Goal: Task Accomplishment & Management: Use online tool/utility

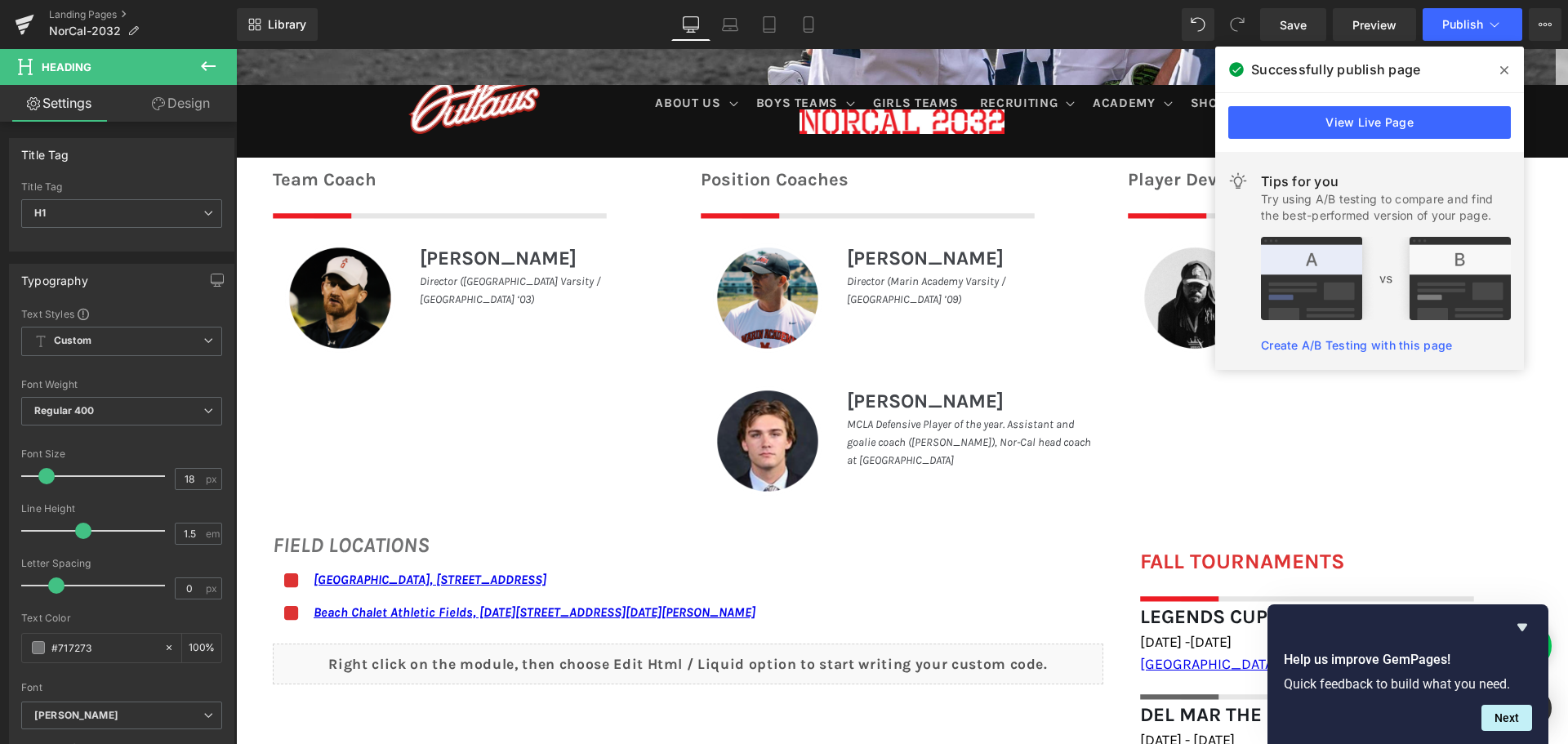
scroll to position [653, 0]
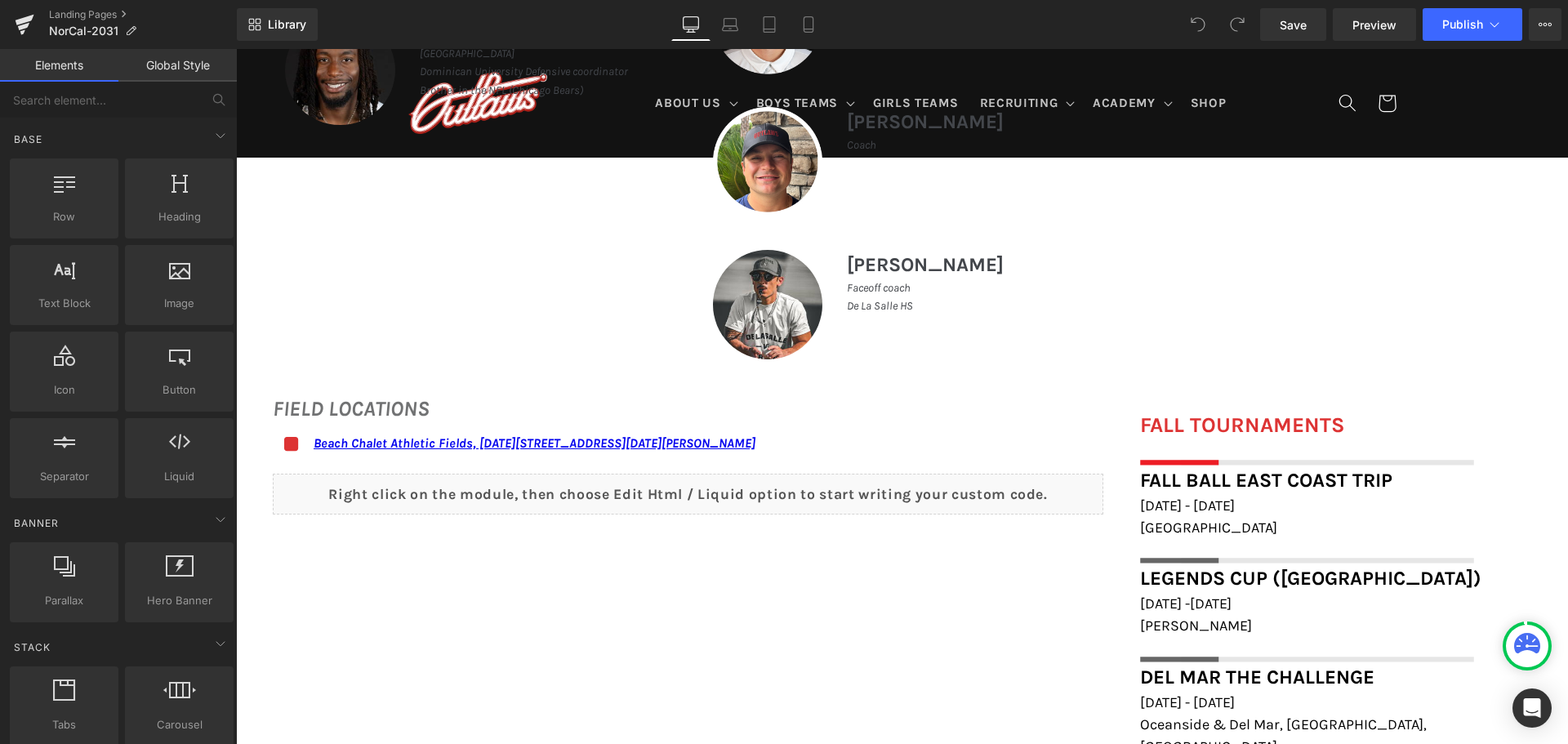
scroll to position [1143, 0]
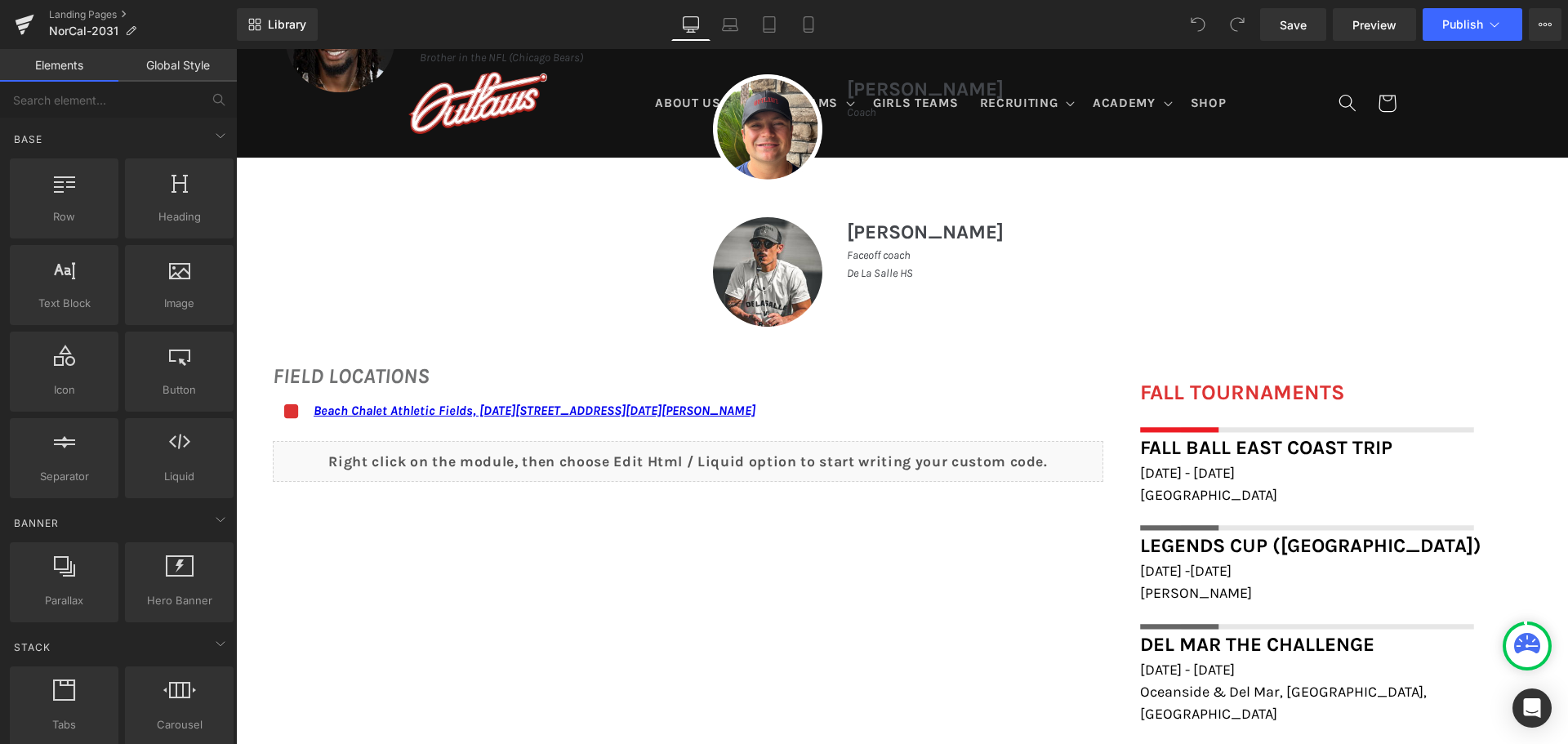
click at [1195, 493] on span "Philadelphia" at bounding box center [1209, 495] width 138 height 18
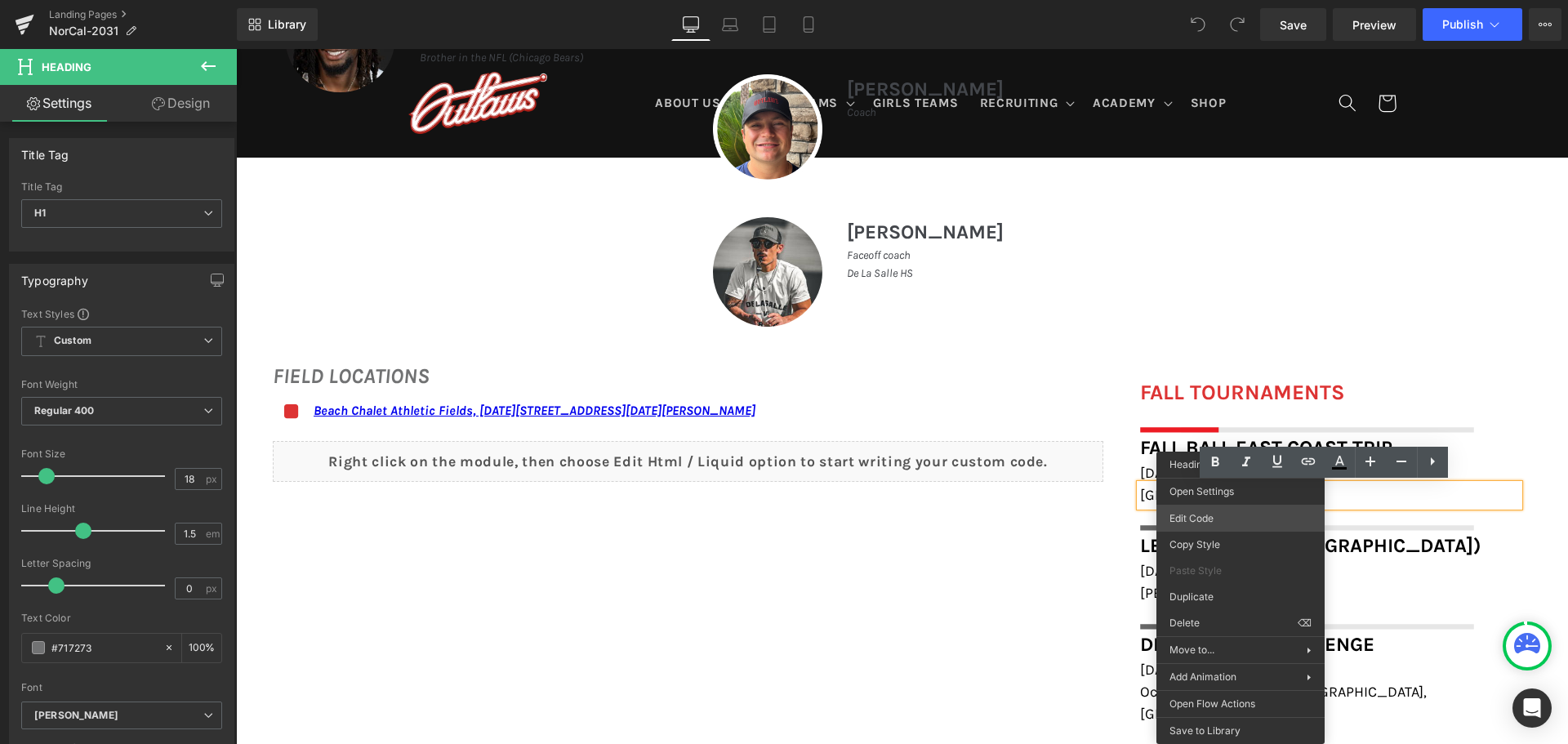
click at [1228, 510] on body "You are previewing how the will restyle your page. You can not edit Elements in…" at bounding box center [784, 372] width 1568 height 744
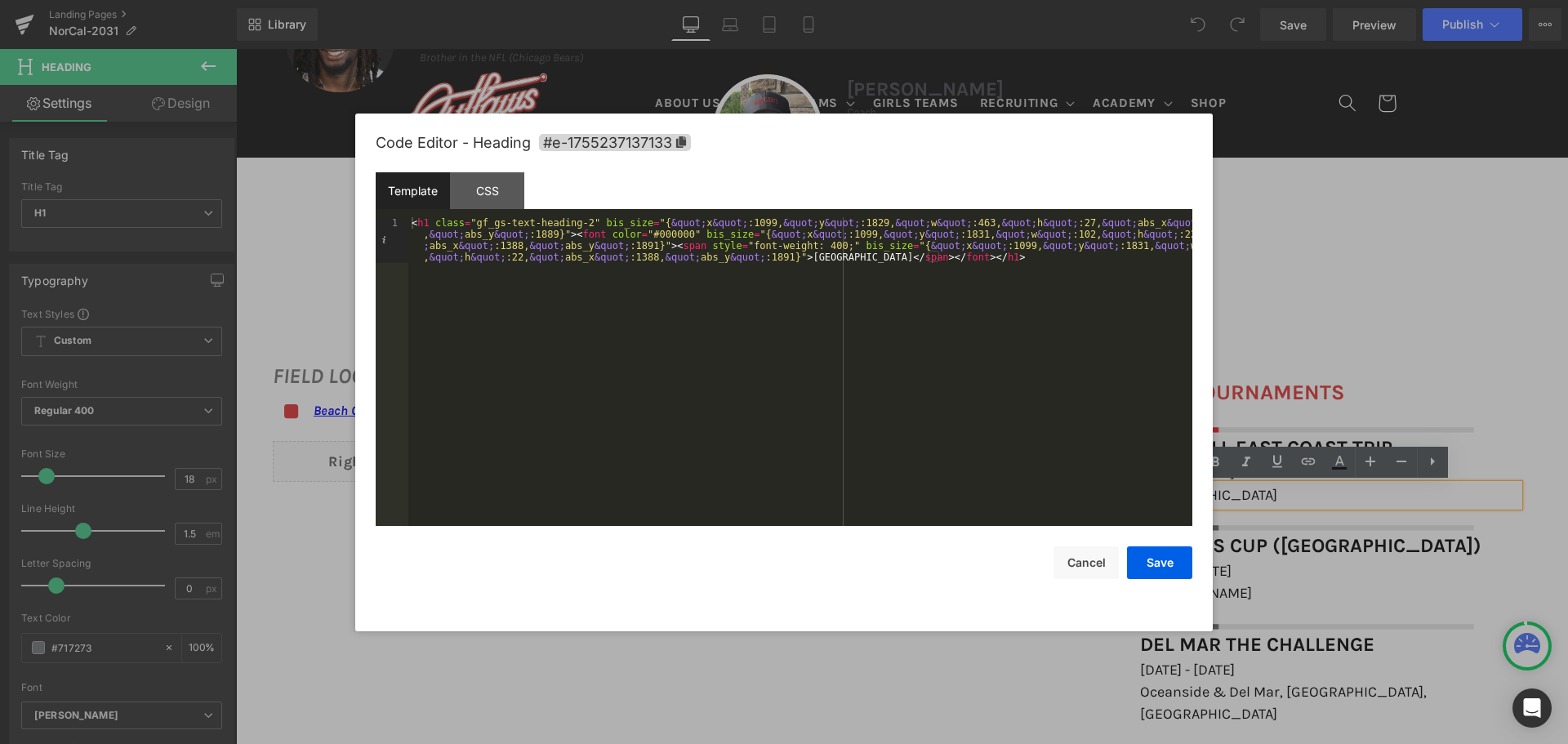
click at [579, 218] on div "< h1 class = "gf_gs-text-heading-2" bis_size = "{ &quot; x &quot; :1099, &quot;…" at bounding box center [800, 416] width 784 height 400
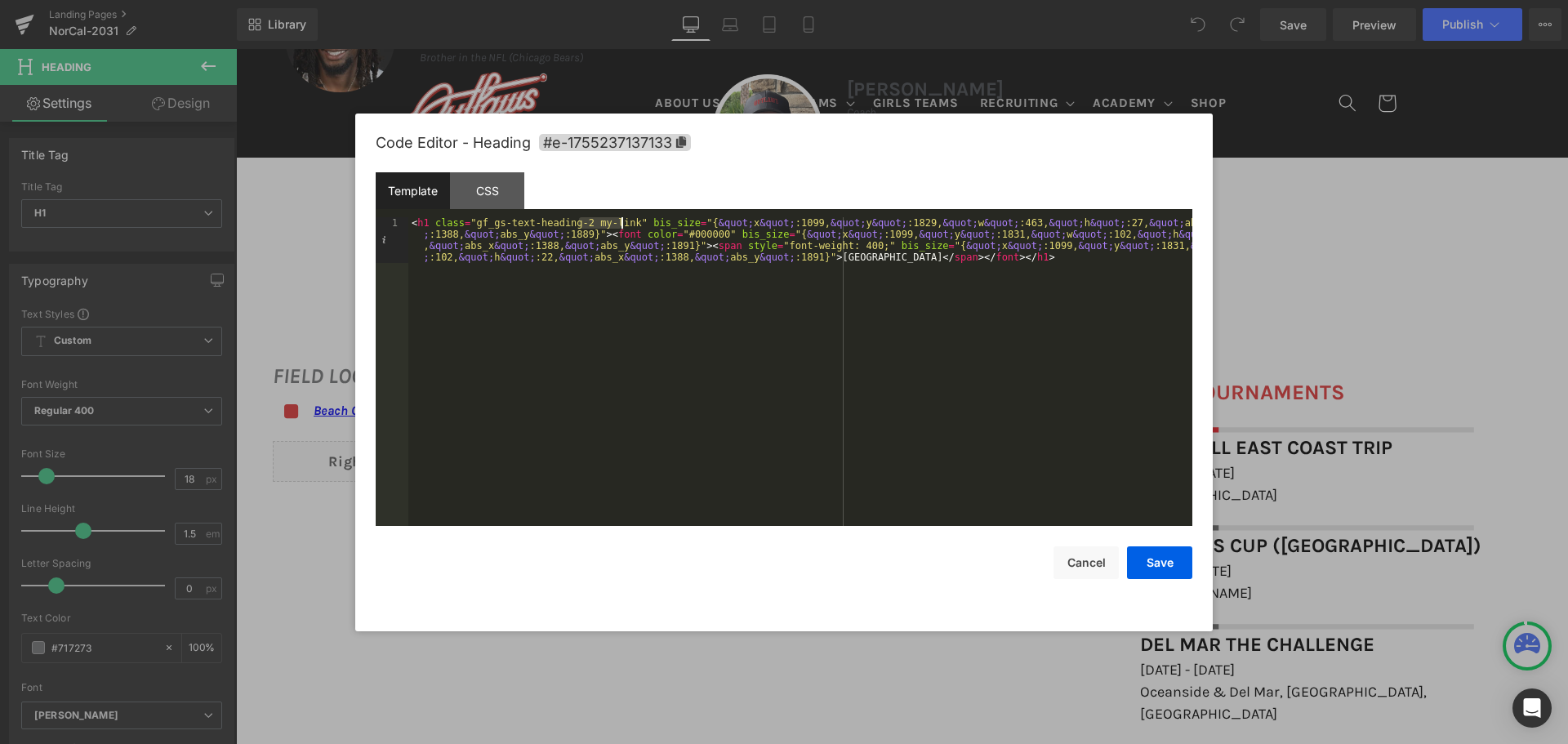
drag, startPoint x: 581, startPoint y: 220, endPoint x: 623, endPoint y: 225, distance: 42.3
click at [623, 225] on div "< h1 class = "gf_gs-text-heading-2 my-link" bis_size = "{ &quot; x &quot; :1099…" at bounding box center [800, 416] width 784 height 400
click at [1165, 546] on button "Save" at bounding box center [1159, 563] width 65 height 32
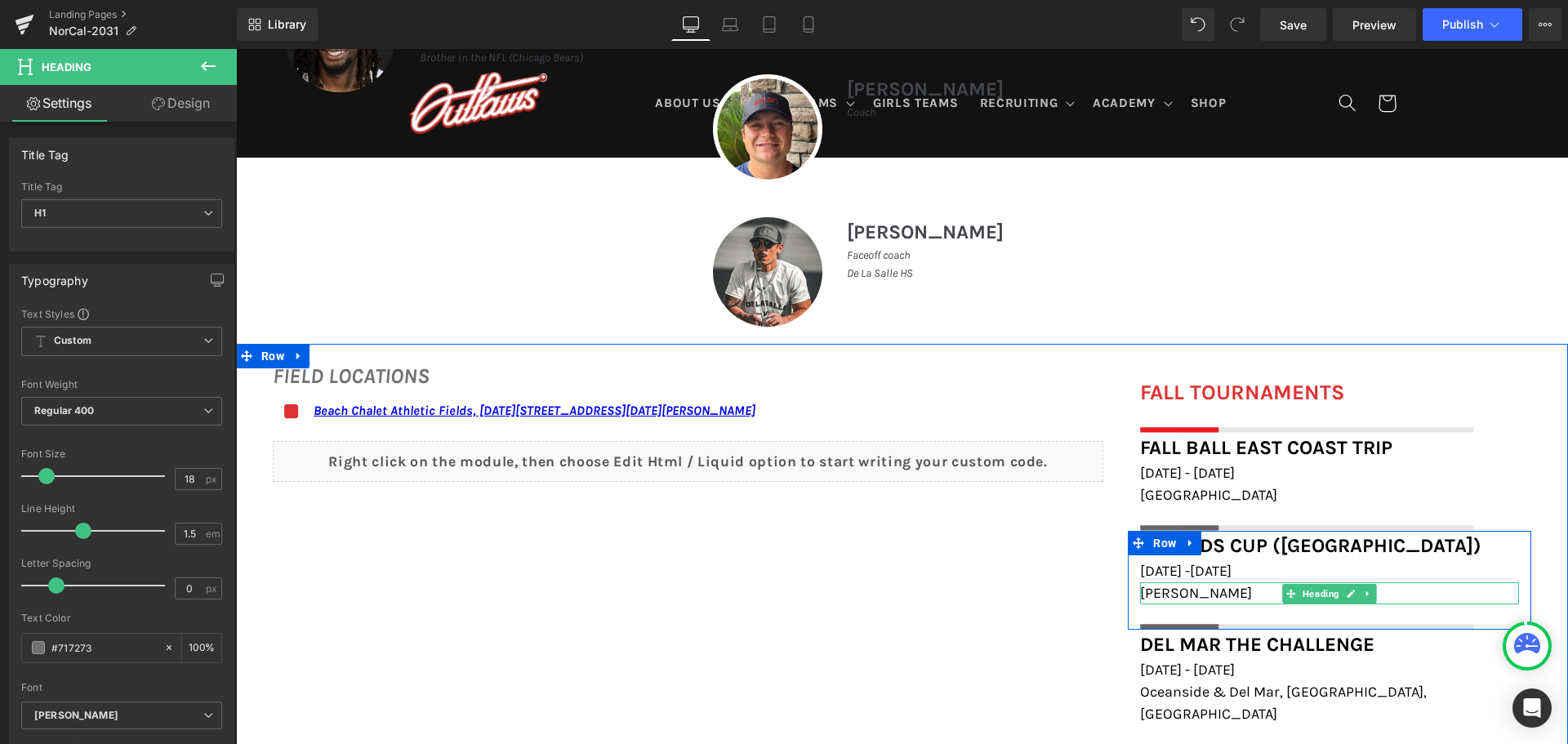
click at [1211, 589] on h1 "Henderson" at bounding box center [1329, 593] width 379 height 22
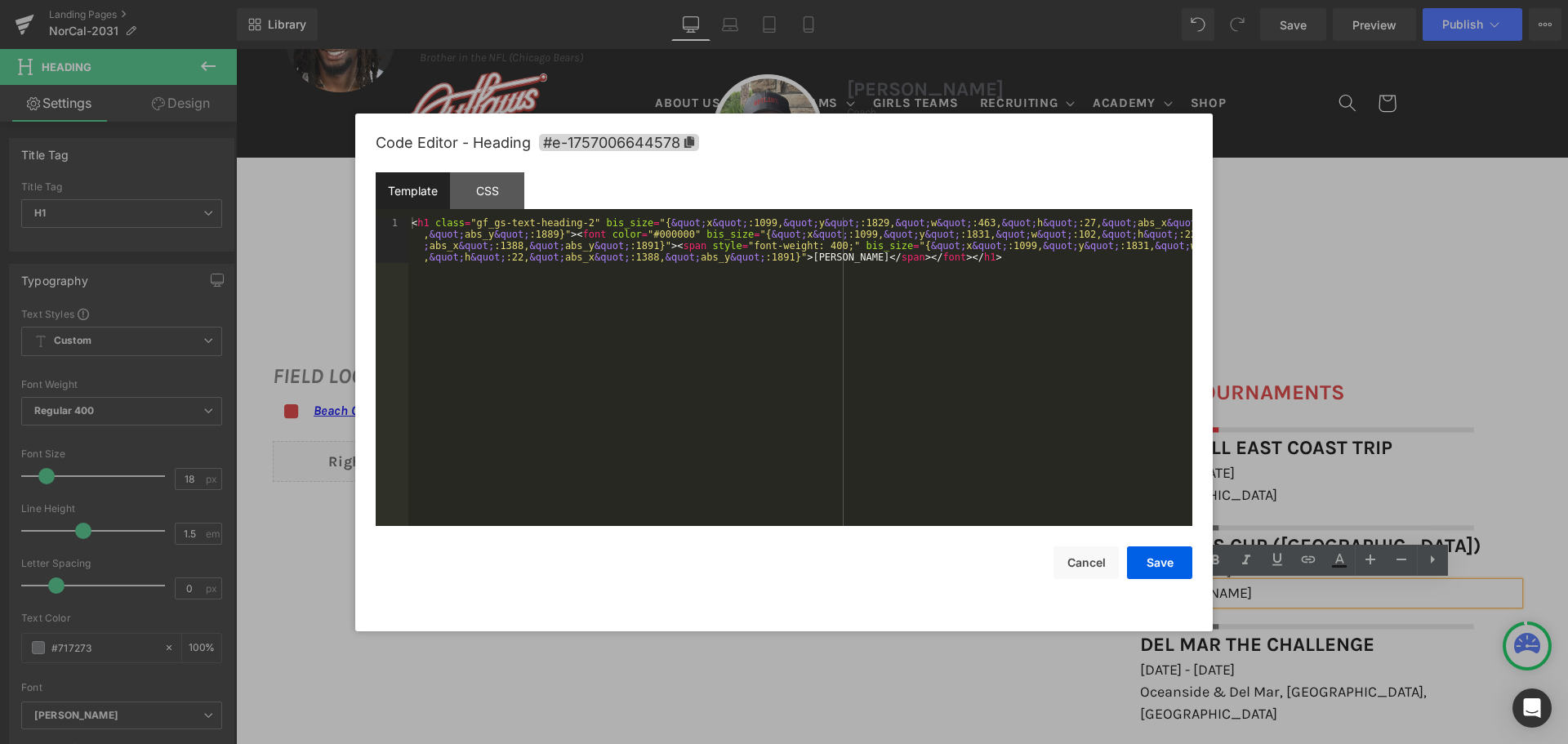
click at [1159, 0] on div "You are previewing how the will restyle your page. You can not edit Elements in…" at bounding box center [784, 0] width 1568 height 0
click at [578, 217] on div "< h1 class = "gf_gs-text-heading-2" bis_size = "{ &quot; x &quot; :1099, &quot;…" at bounding box center [800, 416] width 784 height 400
click at [583, 223] on div "< h1 class = "gf_gs-text-heading-2" bis_size = "{ &quot; x &quot; :1099, &quot;…" at bounding box center [800, 416] width 784 height 400
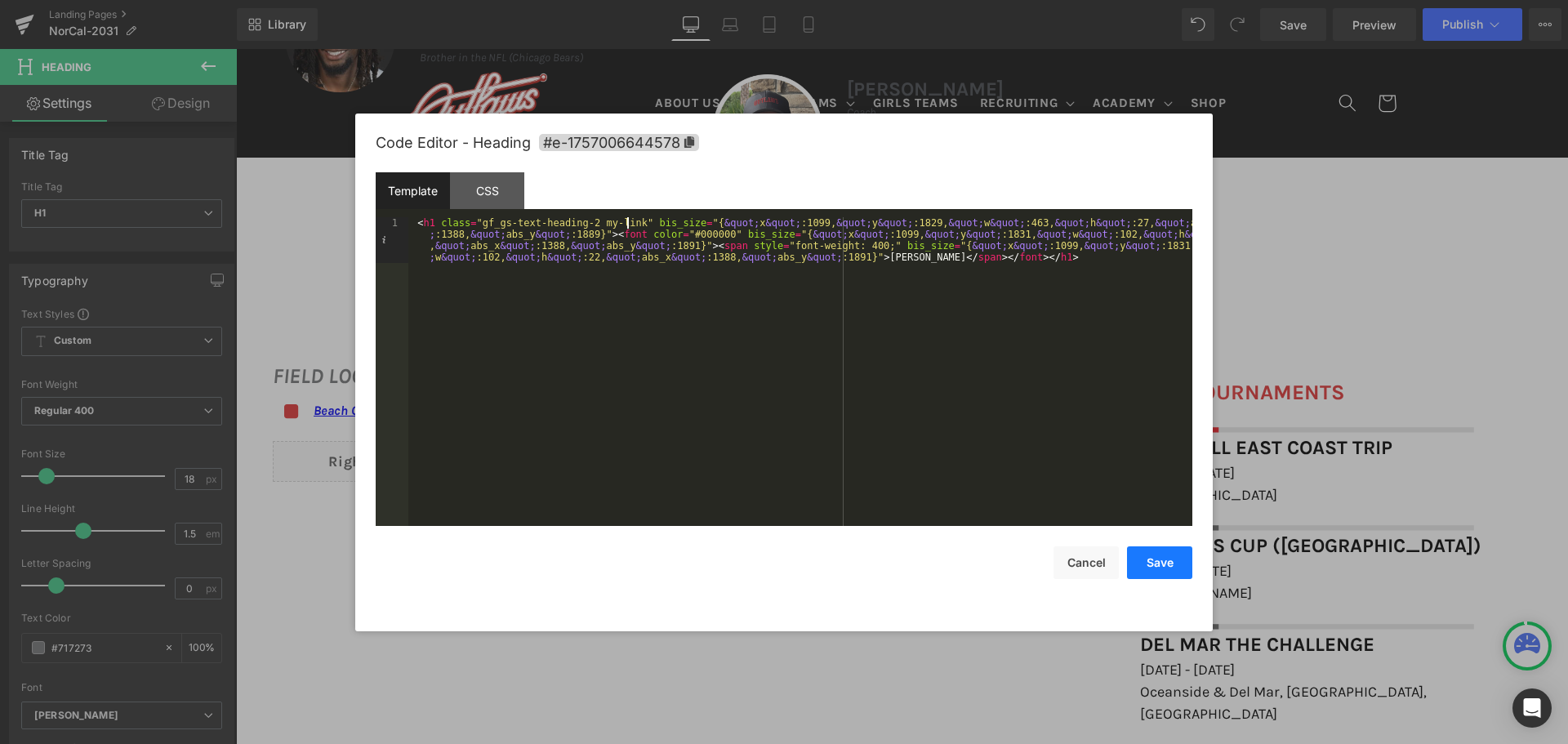
click at [1148, 562] on button "Save" at bounding box center [1159, 563] width 65 height 32
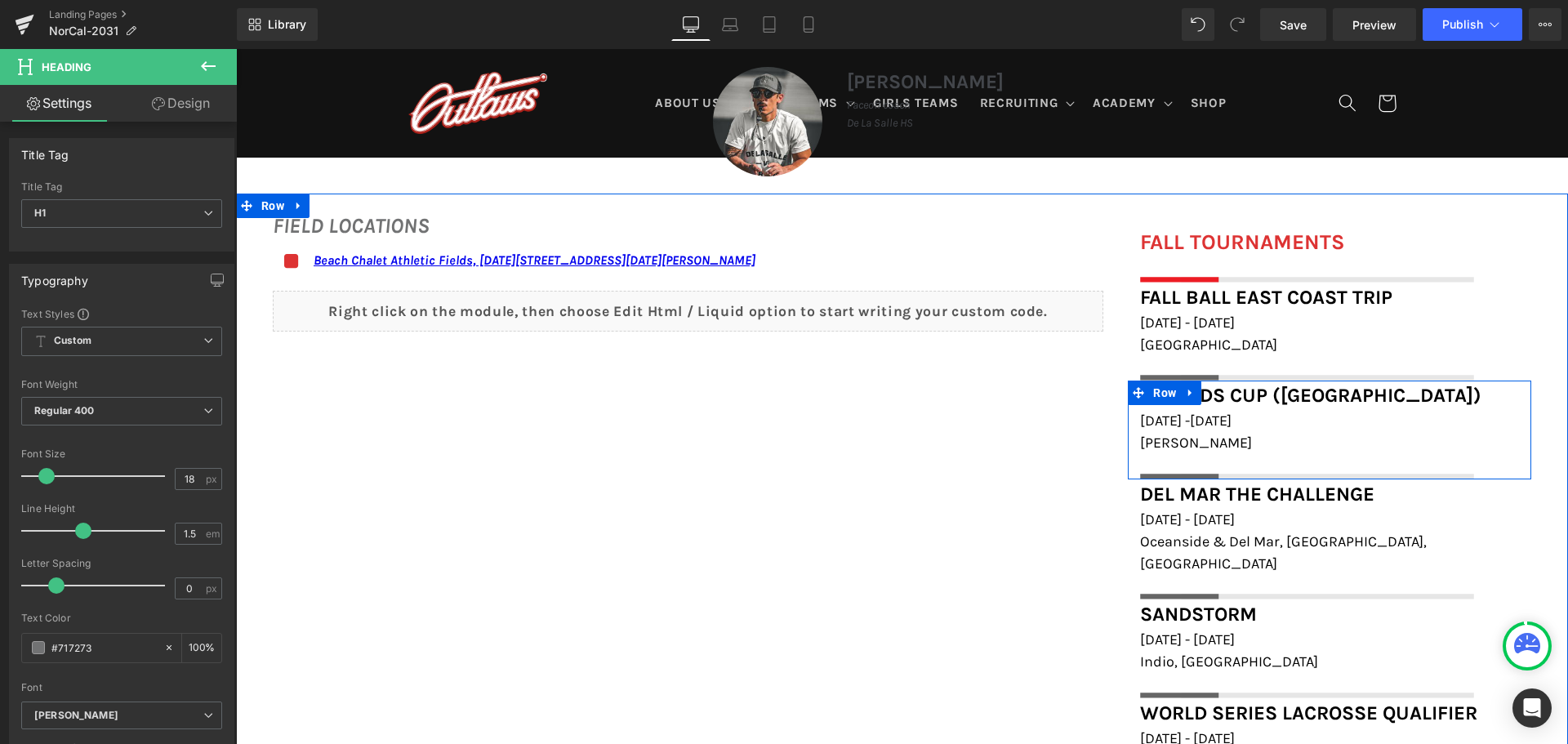
scroll to position [1307, 0]
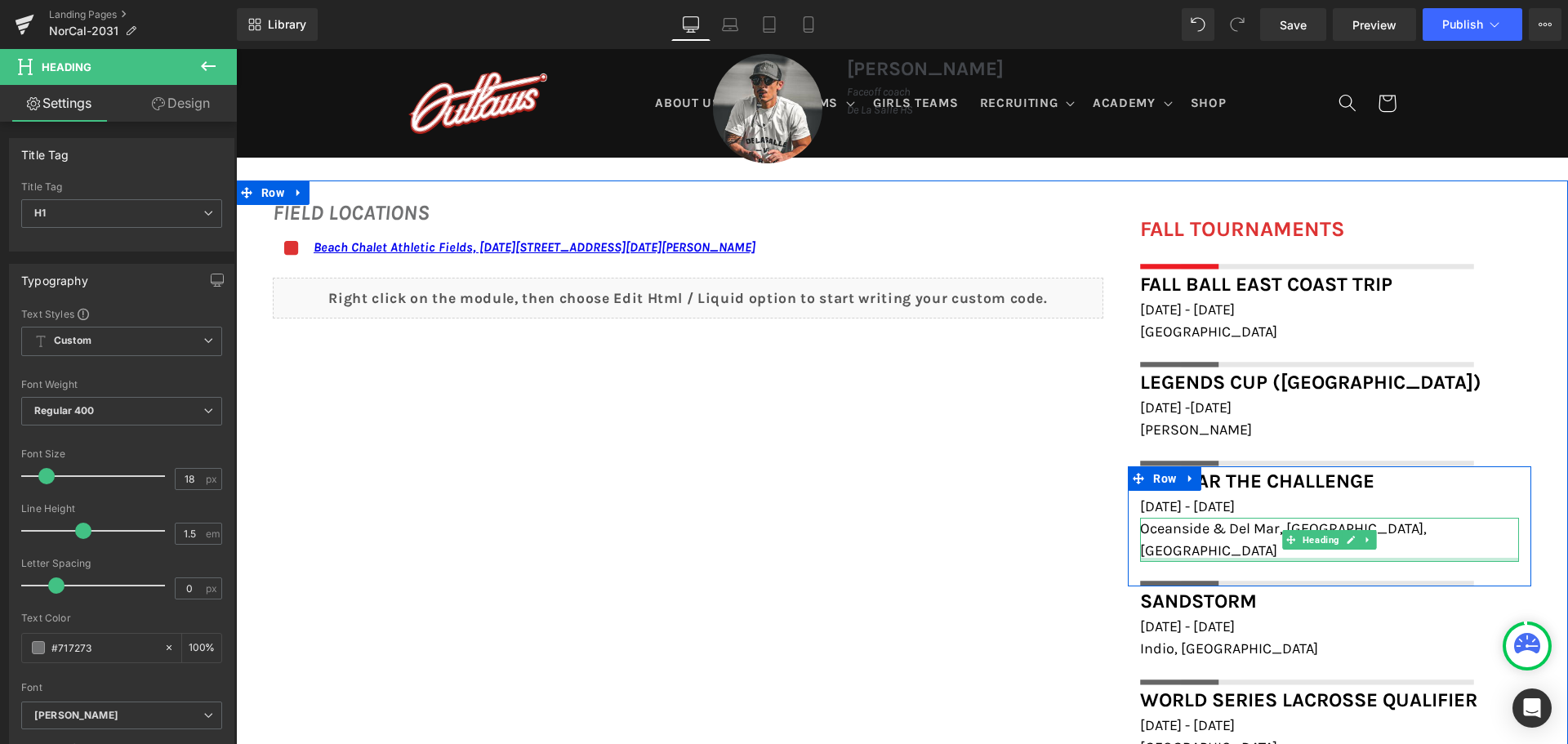
click at [1198, 558] on div at bounding box center [1329, 560] width 379 height 4
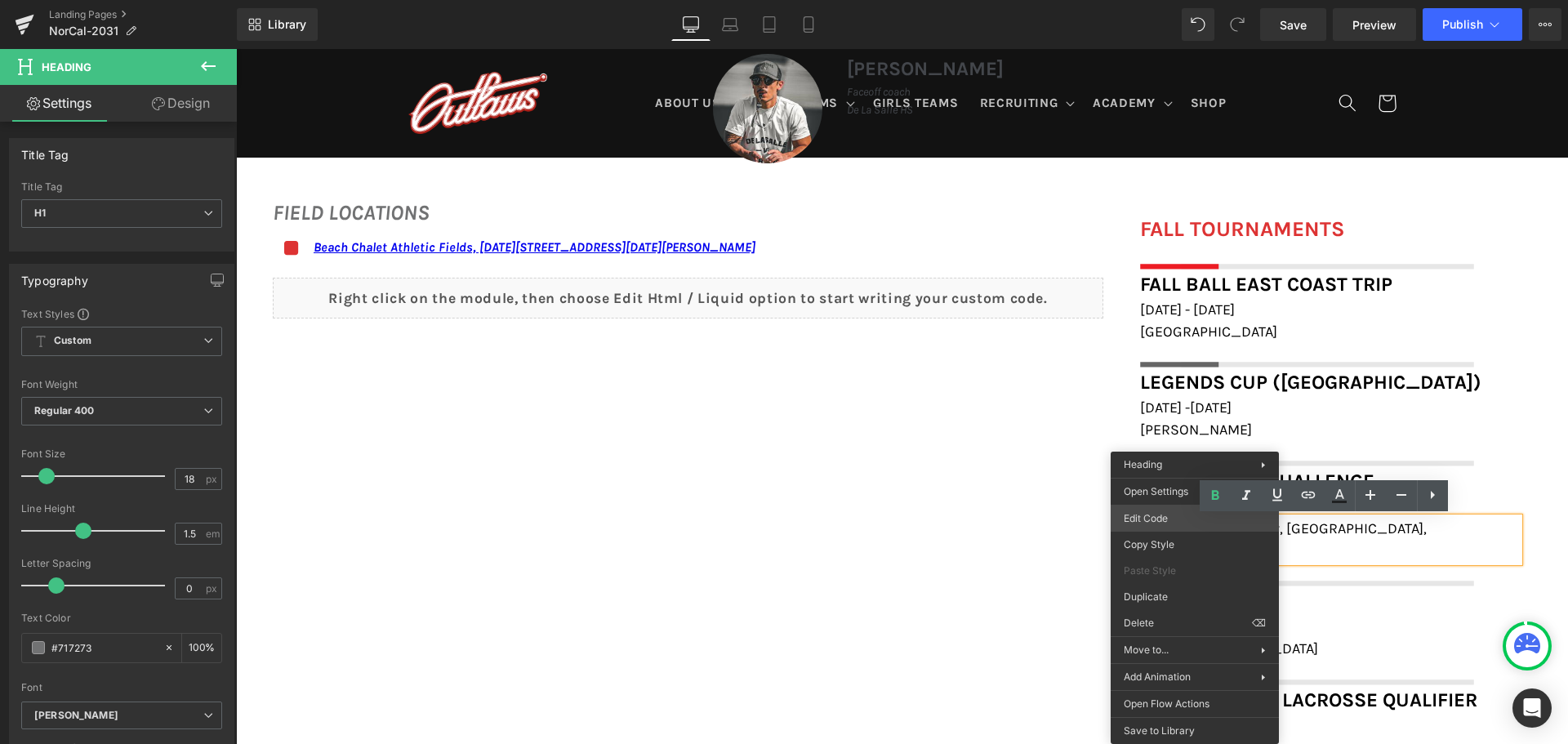
click at [1173, 0] on div "You are previewing how the will restyle your page. You can not edit Elements in…" at bounding box center [784, 0] width 1568 height 0
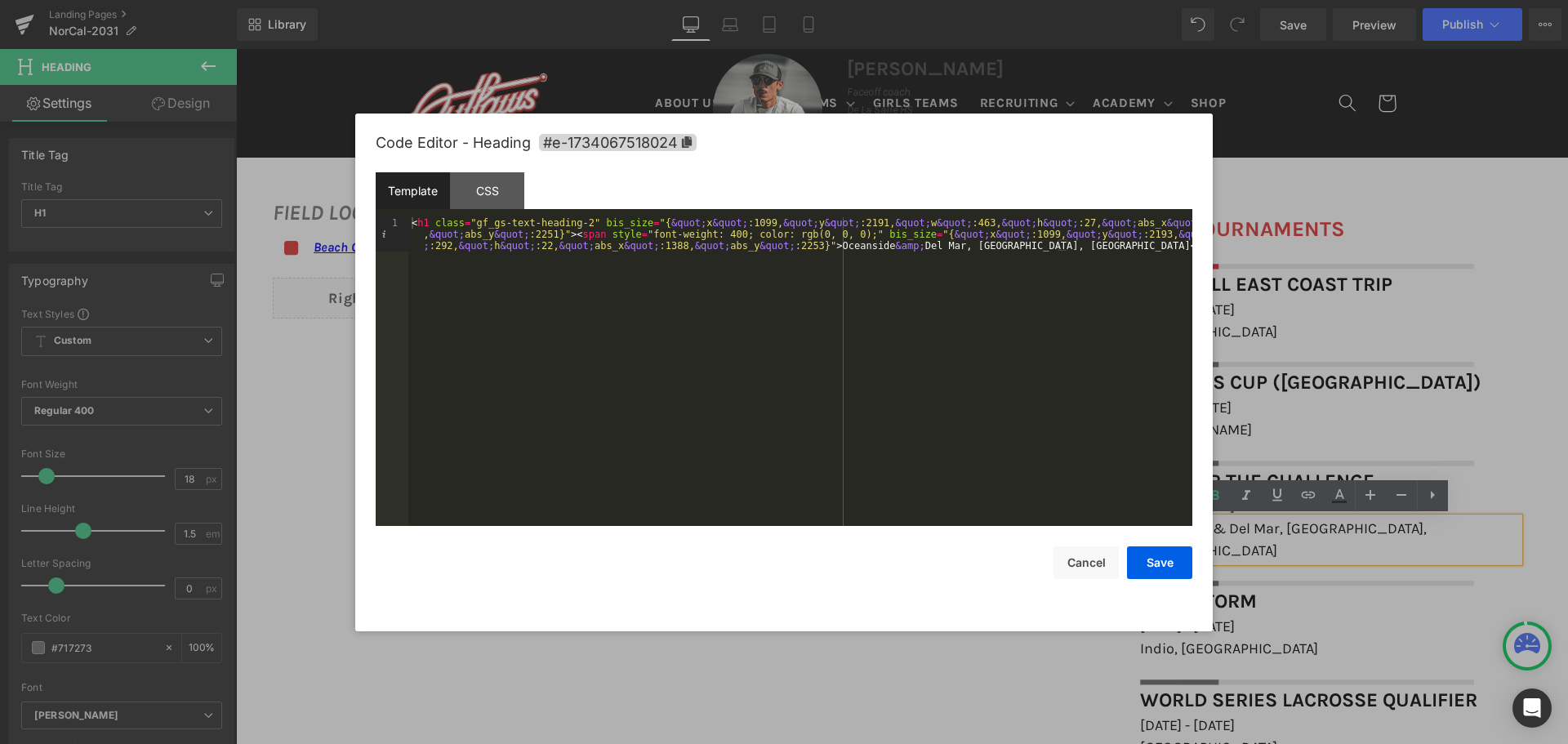
click at [580, 220] on div "< h1 class = "gf_gs-text-heading-2" bis_size = "{ &quot; x &quot; :1099, &quot;…" at bounding box center [800, 405] width 784 height 377
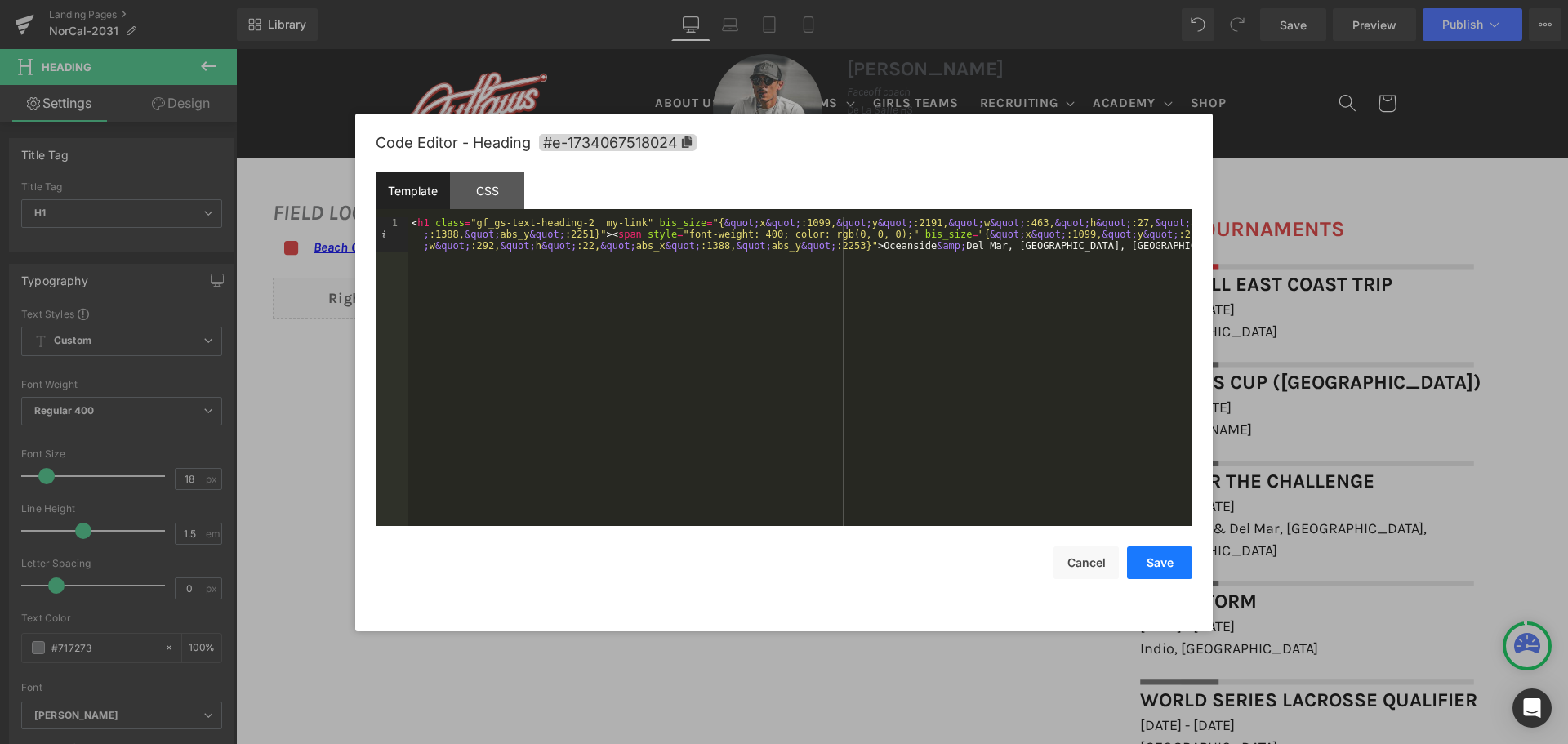
click at [1142, 550] on button "Save" at bounding box center [1159, 563] width 65 height 32
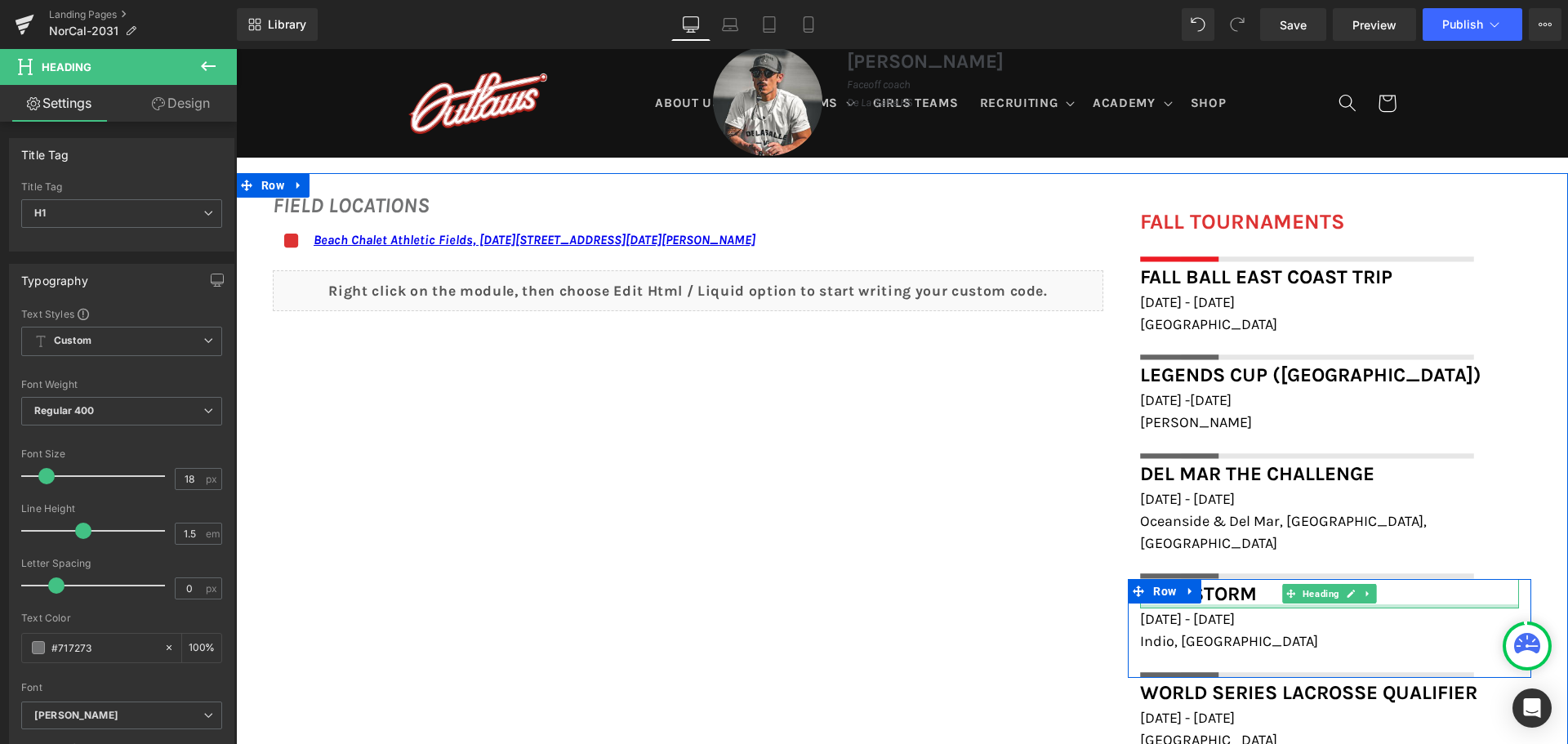
scroll to position [1389, 0]
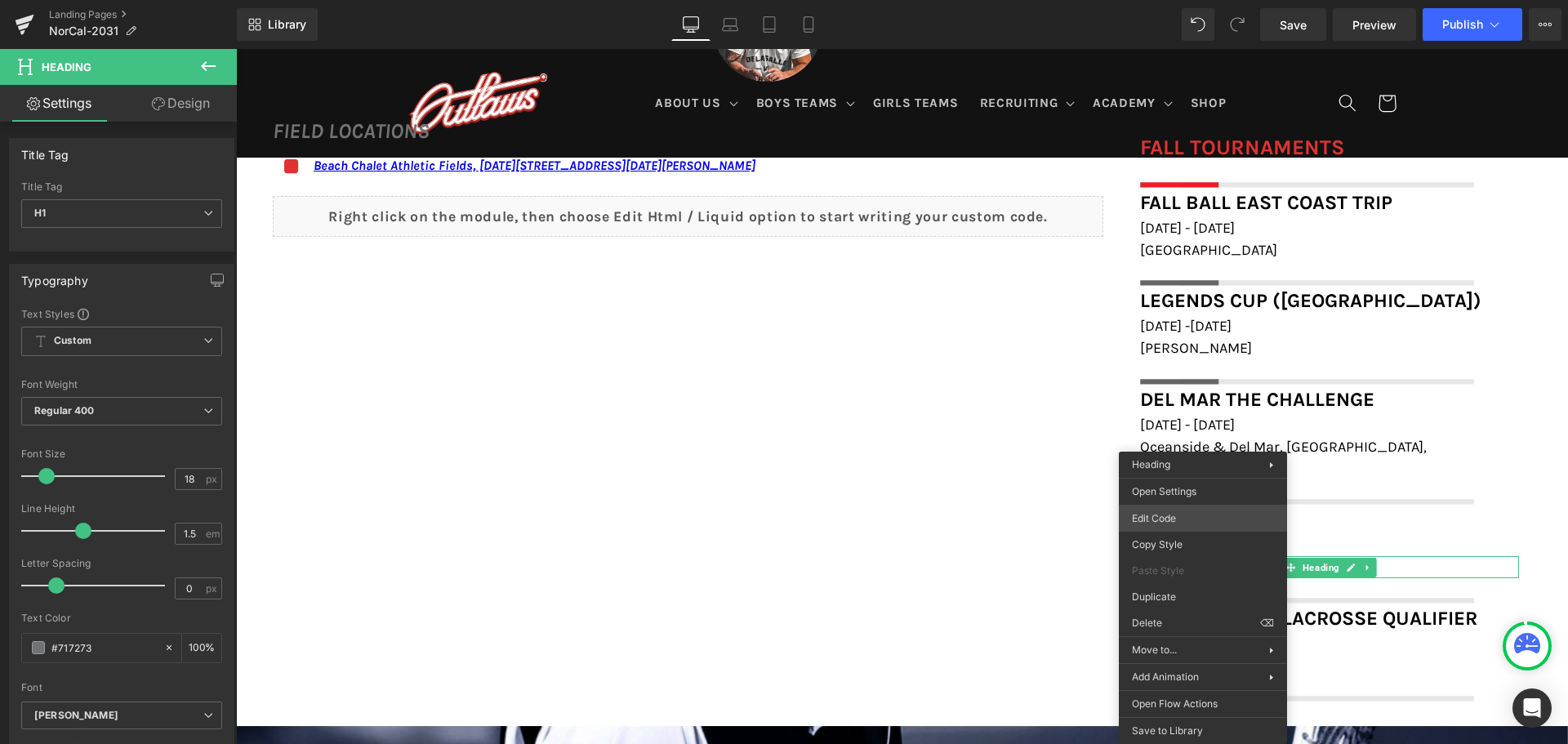
click at [1180, 0] on div "You are previewing how the will restyle your page. You can not edit Elements in…" at bounding box center [784, 0] width 1568 height 0
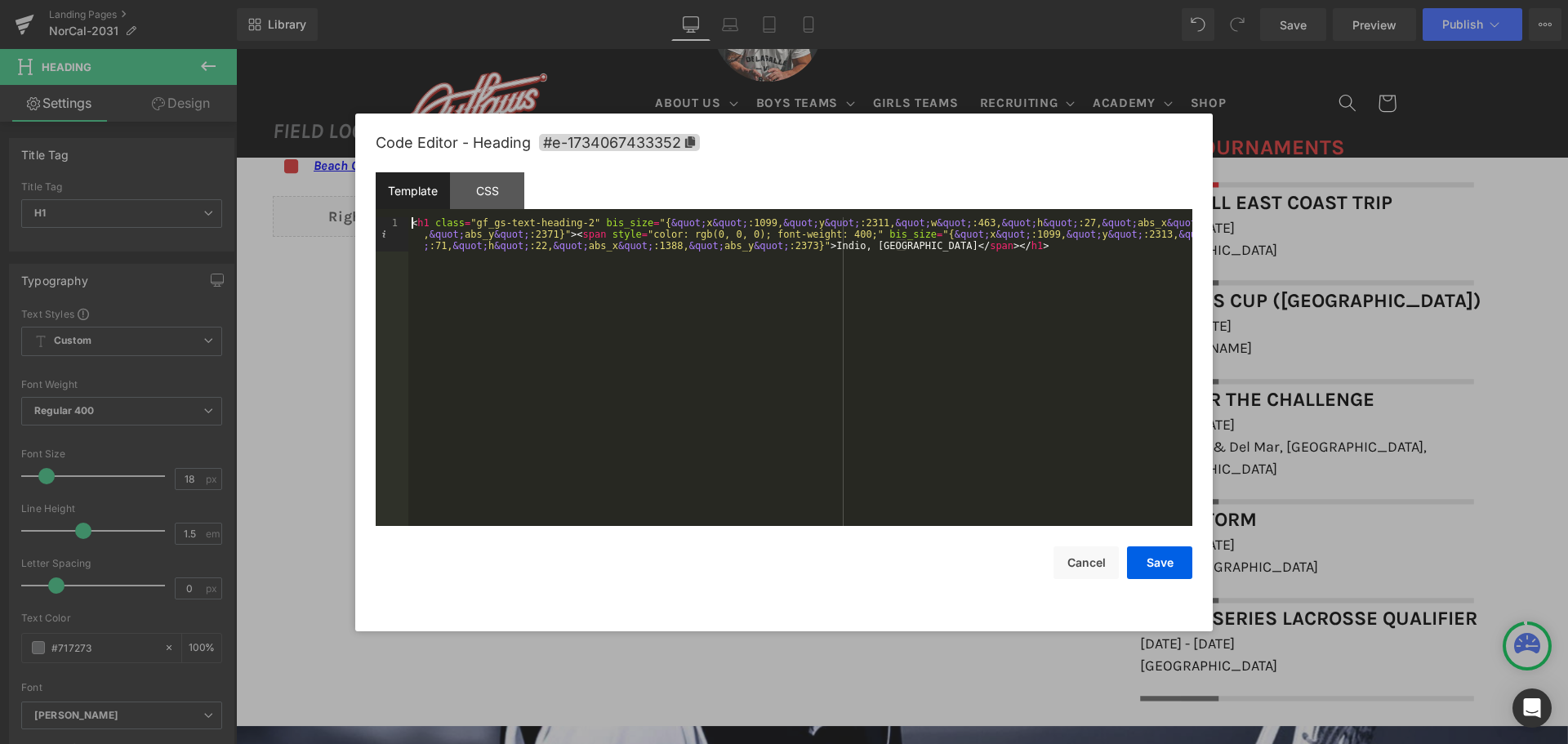
click at [579, 217] on div "< h1 class = "gf_gs-text-heading-2" bis_size = "{ &quot; x &quot; :1099, &quot;…" at bounding box center [800, 405] width 784 height 377
click at [579, 221] on div "< h1 class = "gf_gs-text-heading-2" bis_size = "{ &quot; x &quot; :1099, &quot;…" at bounding box center [800, 405] width 784 height 377
click at [1129, 556] on button "Save" at bounding box center [1159, 563] width 65 height 32
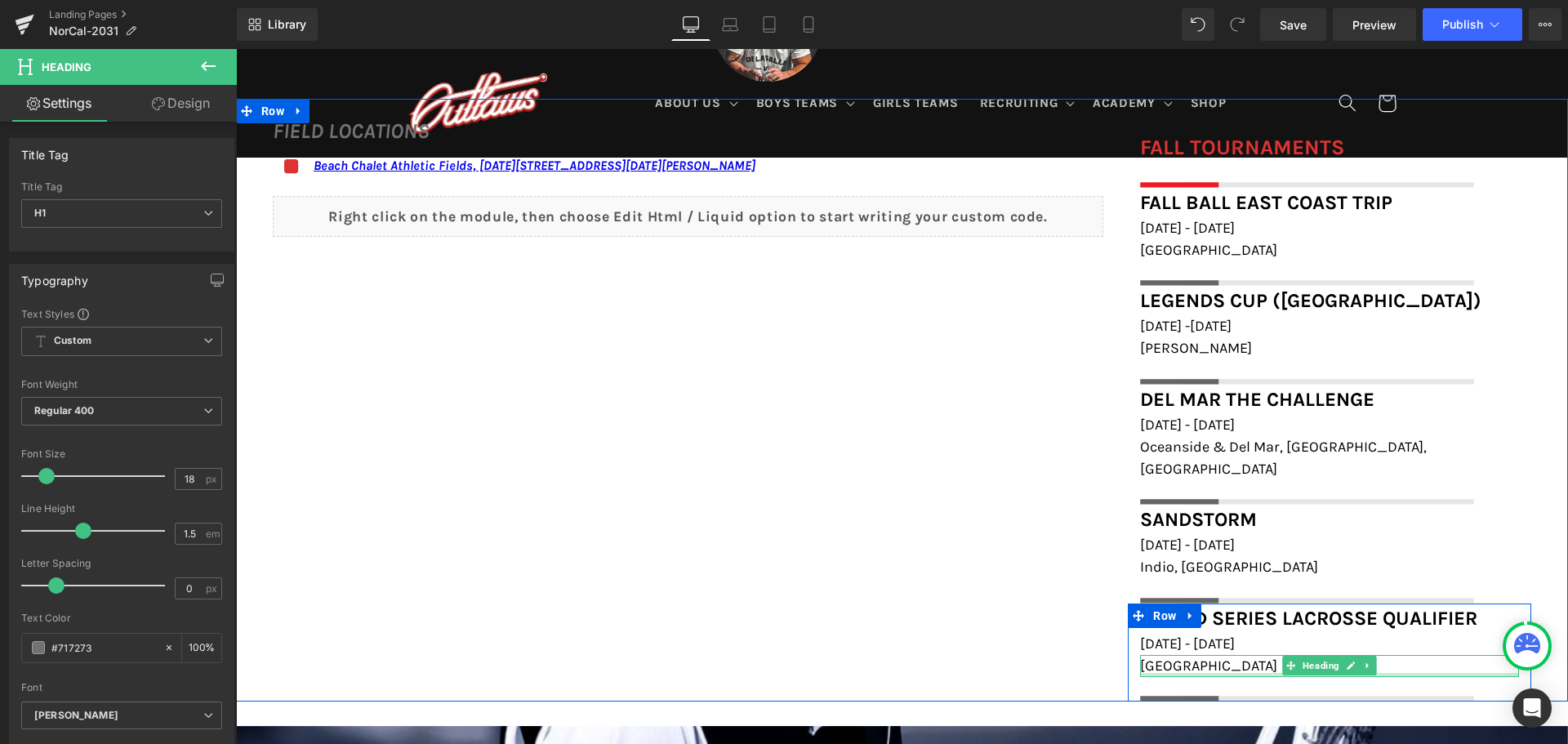
click at [1188, 657] on span "San Francisco" at bounding box center [1209, 666] width 138 height 18
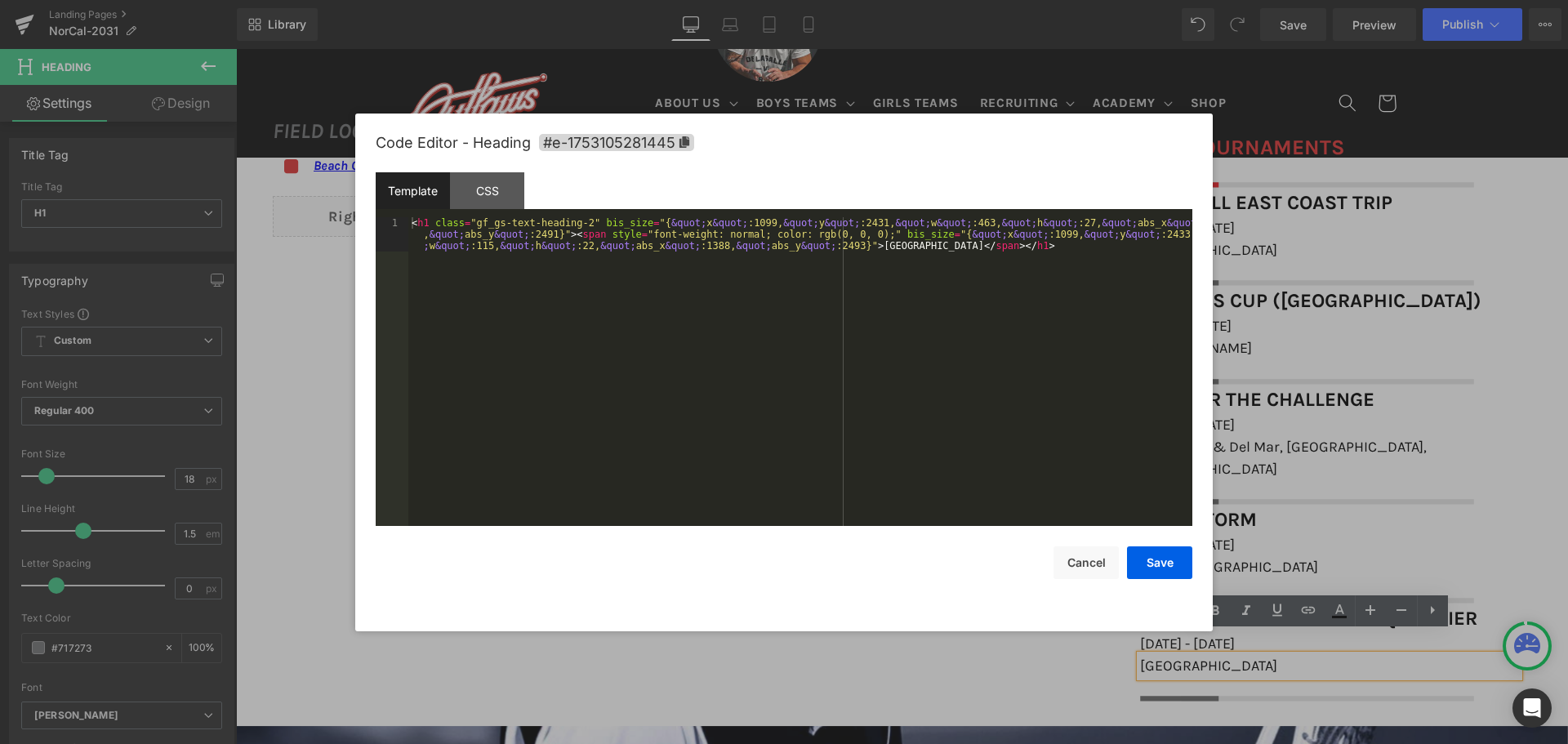
click at [1128, 0] on div "You are previewing how the will restyle your page. You can not edit Elements in…" at bounding box center [784, 0] width 1568 height 0
click at [581, 219] on div "< h1 class = "gf_gs-text-heading-2" bis_size = "{ &quot; x &quot; :1099, &quot;…" at bounding box center [800, 405] width 784 height 377
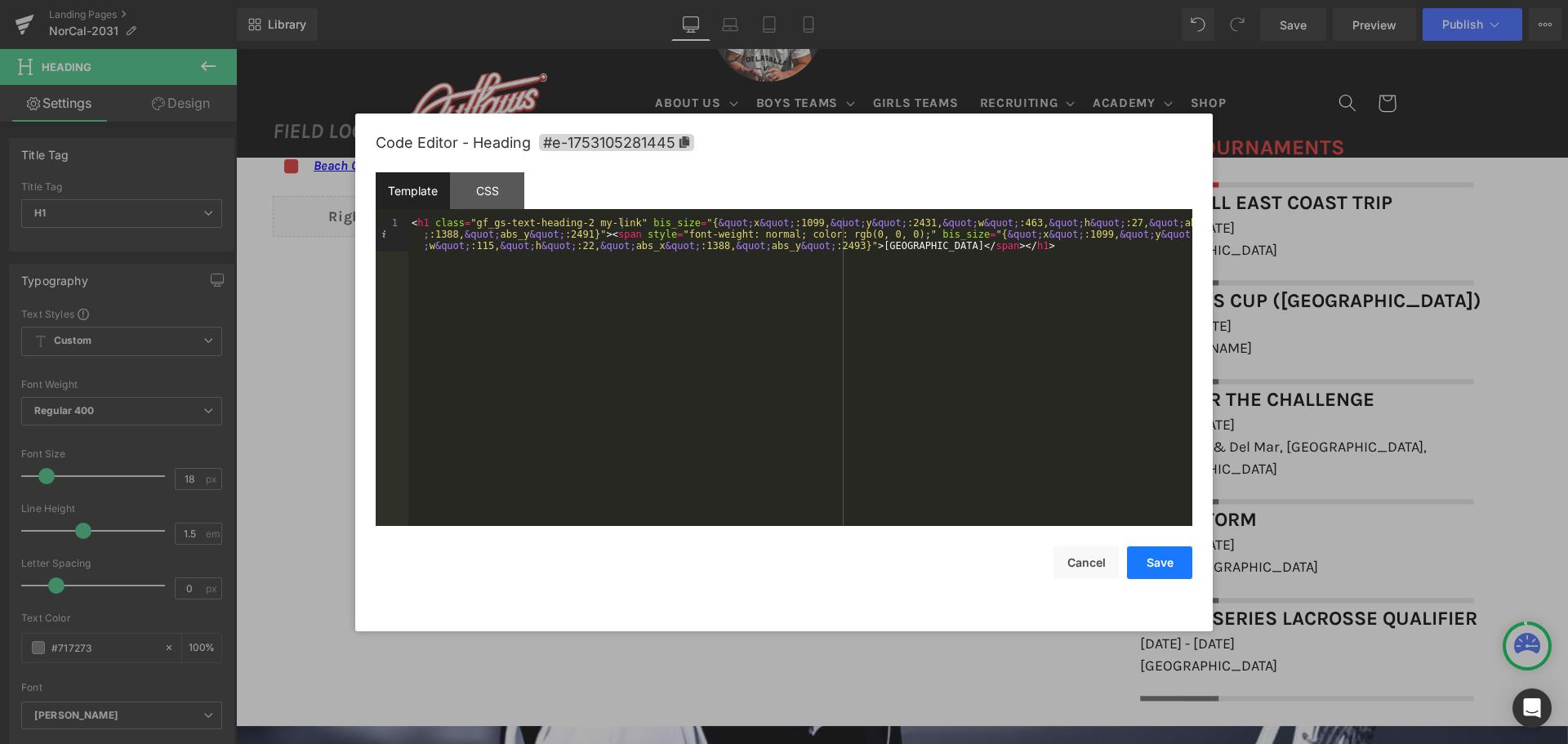
click at [1143, 560] on button "Save" at bounding box center [1159, 563] width 65 height 32
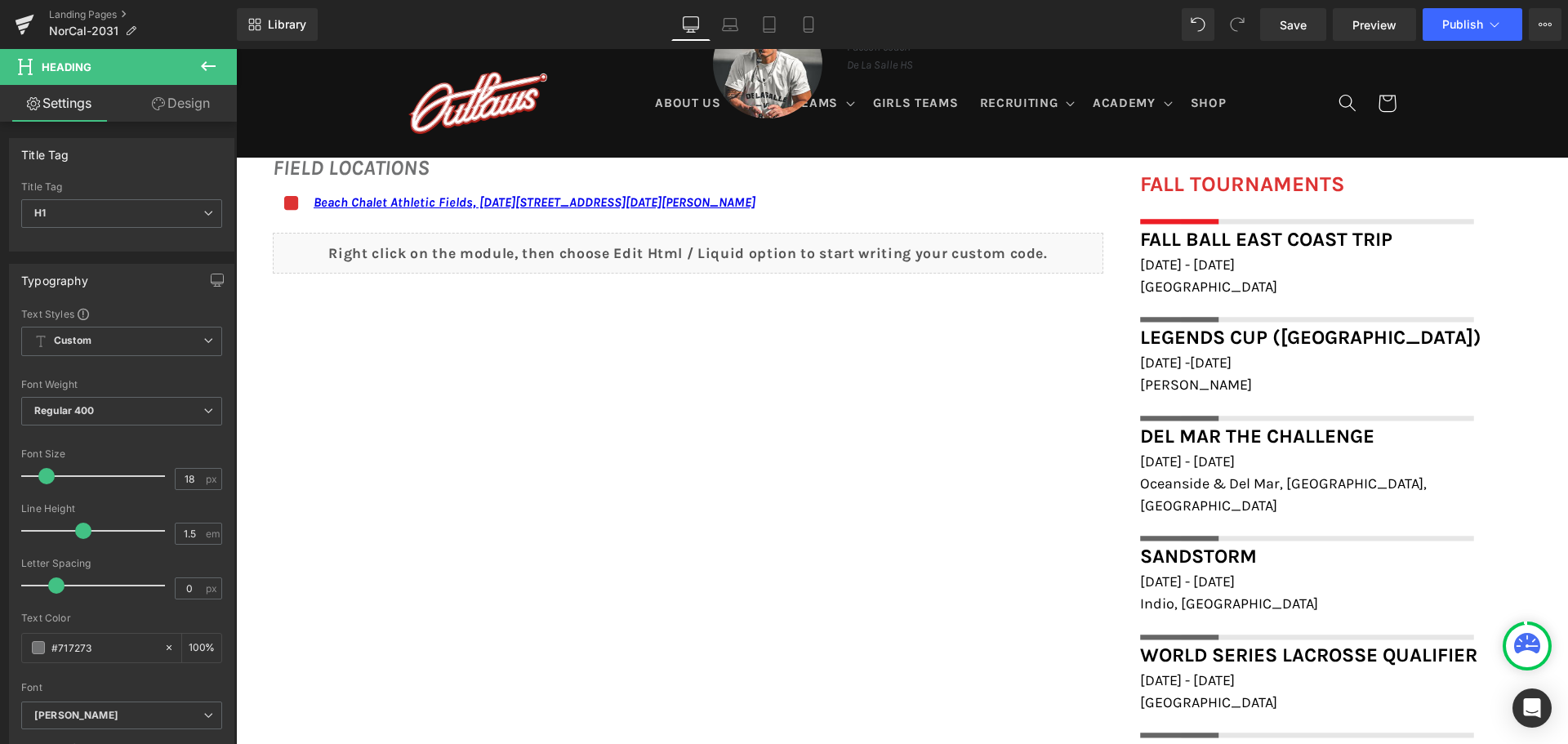
scroll to position [1307, 0]
